Goal: Contribute content

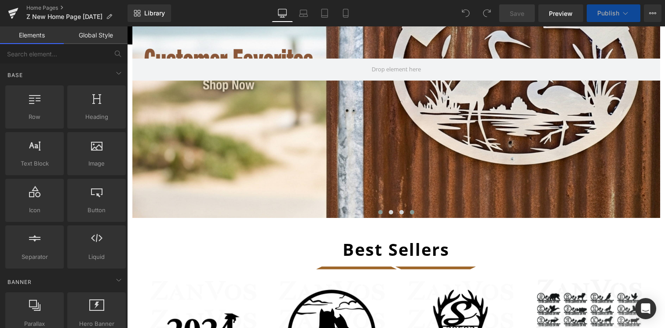
scroll to position [347, 0]
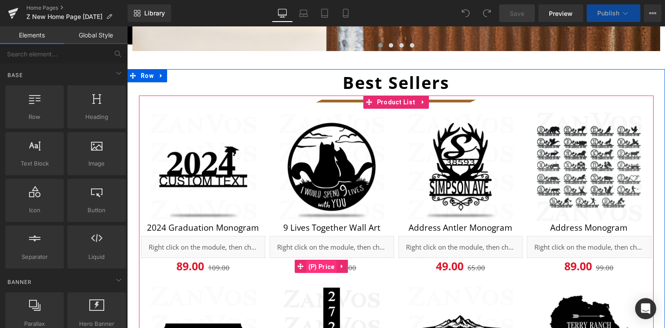
click at [326, 266] on span "(P) Price" at bounding box center [321, 266] width 31 height 13
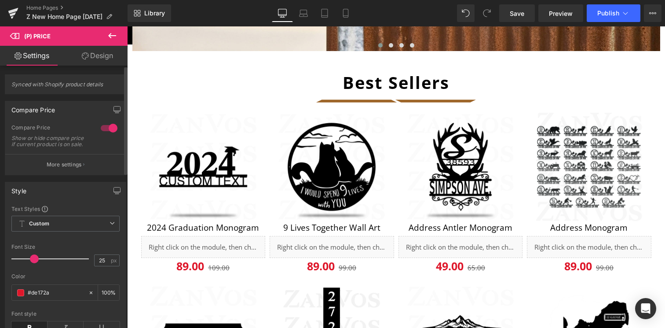
click at [111, 127] on div at bounding box center [108, 128] width 21 height 14
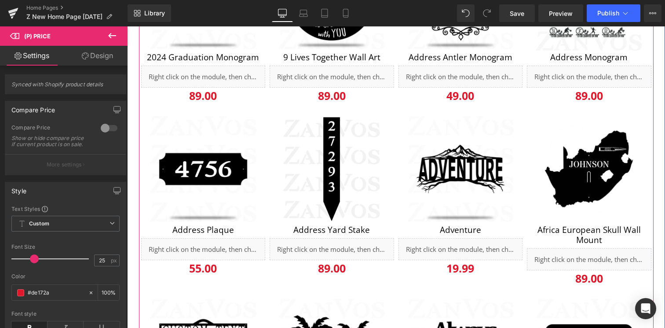
scroll to position [518, 0]
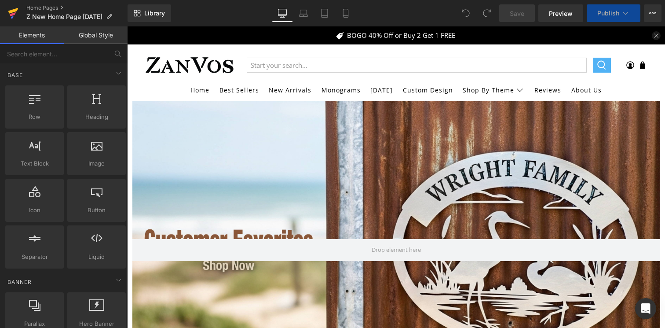
click at [16, 14] on icon at bounding box center [13, 13] width 11 height 22
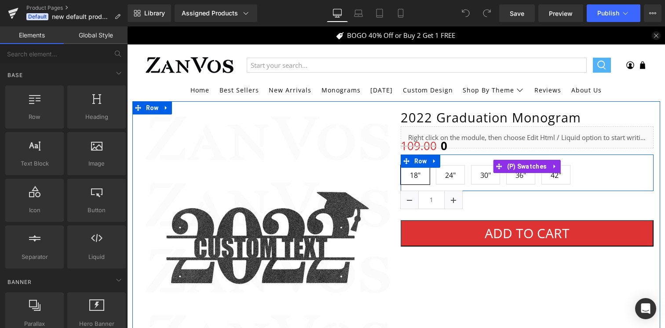
click at [415, 145] on div "Size 18" 24" 30" 36" 42"" at bounding box center [527, 166] width 253 height 50
click at [437, 142] on div "Size 18" 24" 30" 36" 42"" at bounding box center [527, 166] width 253 height 50
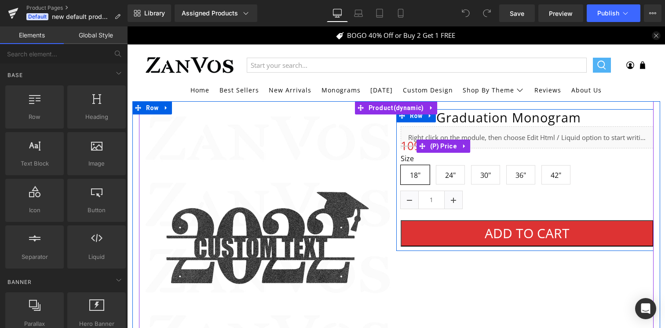
click at [438, 141] on span "(P) Price" at bounding box center [443, 145] width 31 height 13
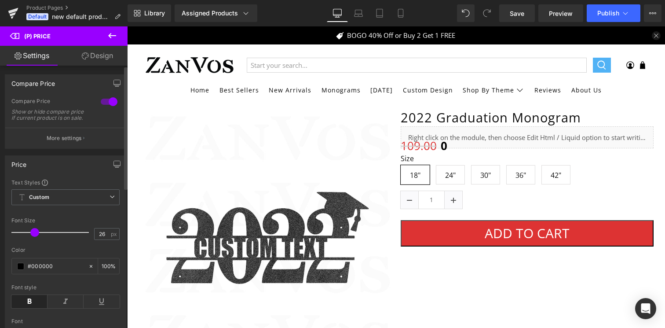
click at [110, 102] on div at bounding box center [108, 102] width 21 height 14
click at [509, 17] on link "Save" at bounding box center [517, 13] width 36 height 18
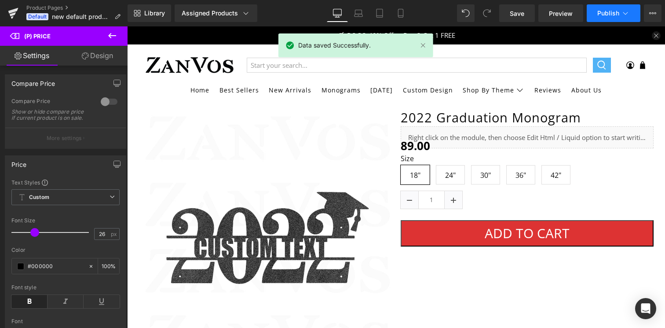
click at [606, 19] on button "Publish" at bounding box center [614, 13] width 54 height 18
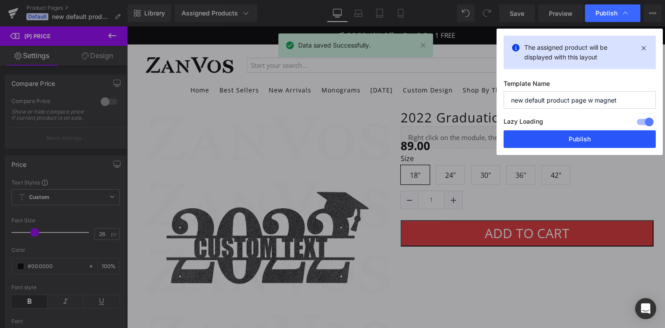
click at [578, 138] on button "Publish" at bounding box center [579, 139] width 152 height 18
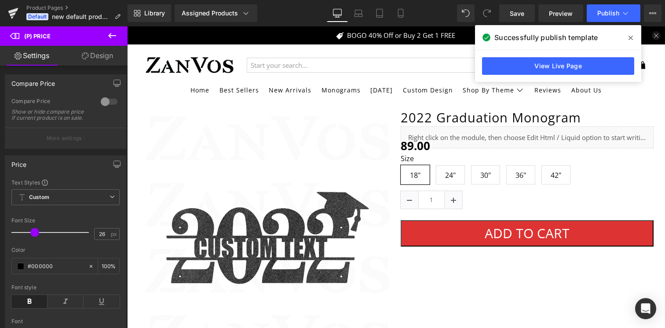
click at [633, 41] on span at bounding box center [630, 38] width 14 height 14
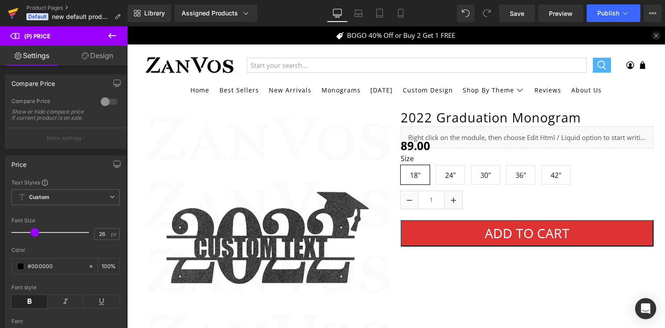
click at [21, 11] on link at bounding box center [13, 13] width 26 height 26
